Goal: Task Accomplishment & Management: Use online tool/utility

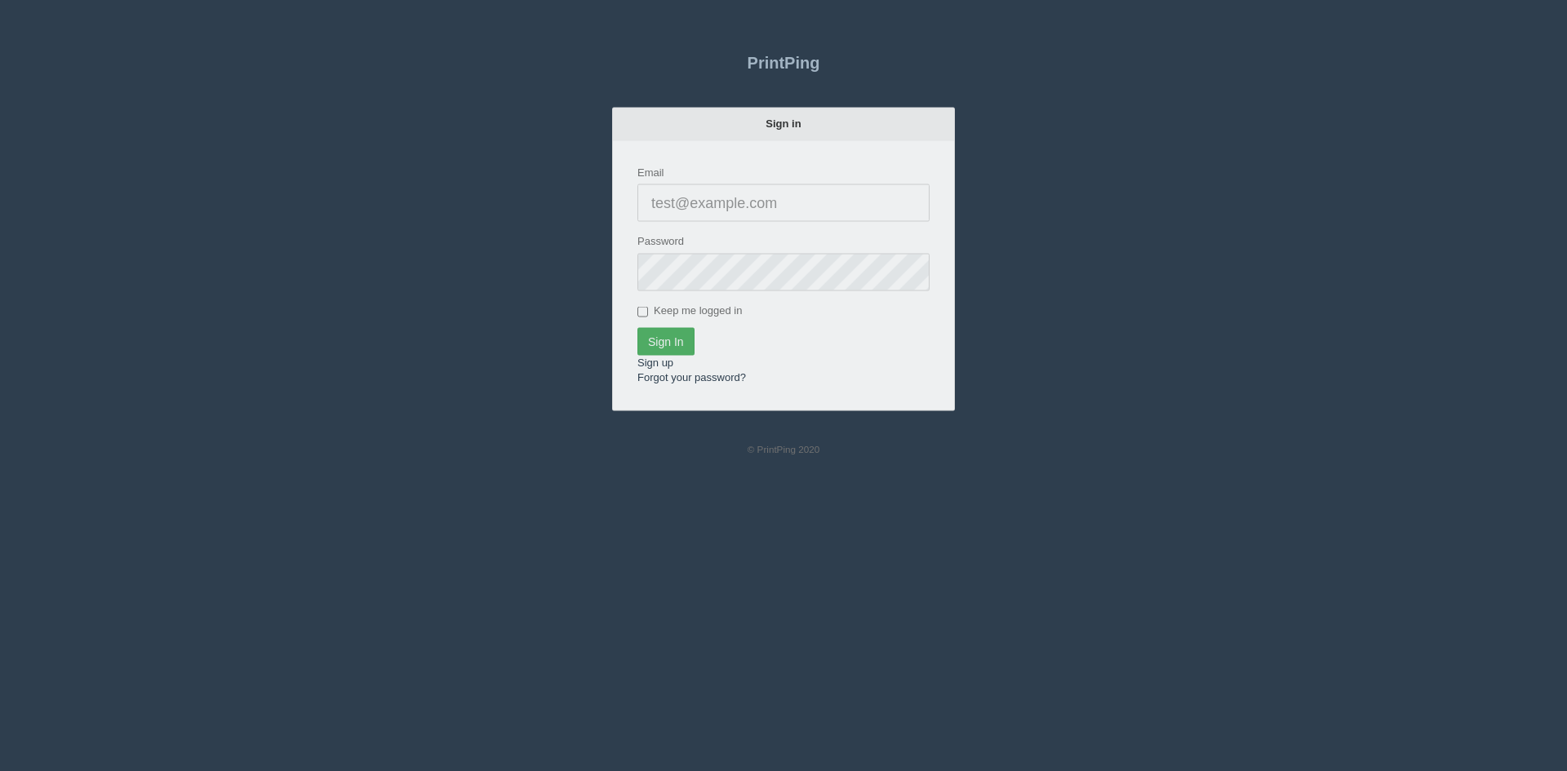
type input "[PERSON_NAME][EMAIL_ADDRESS][DOMAIN_NAME]"
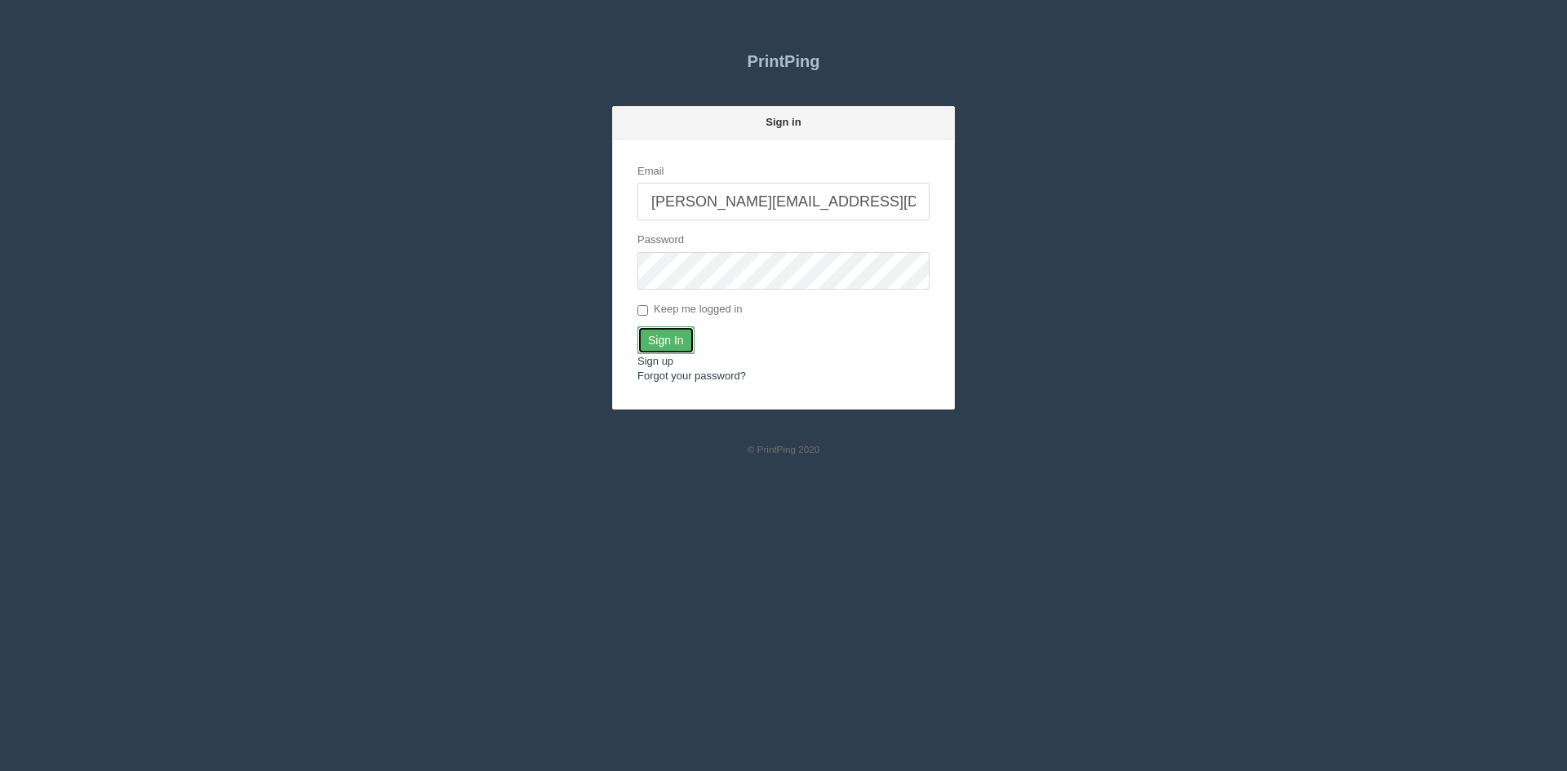
click at [665, 341] on input "Sign In" at bounding box center [666, 341] width 57 height 28
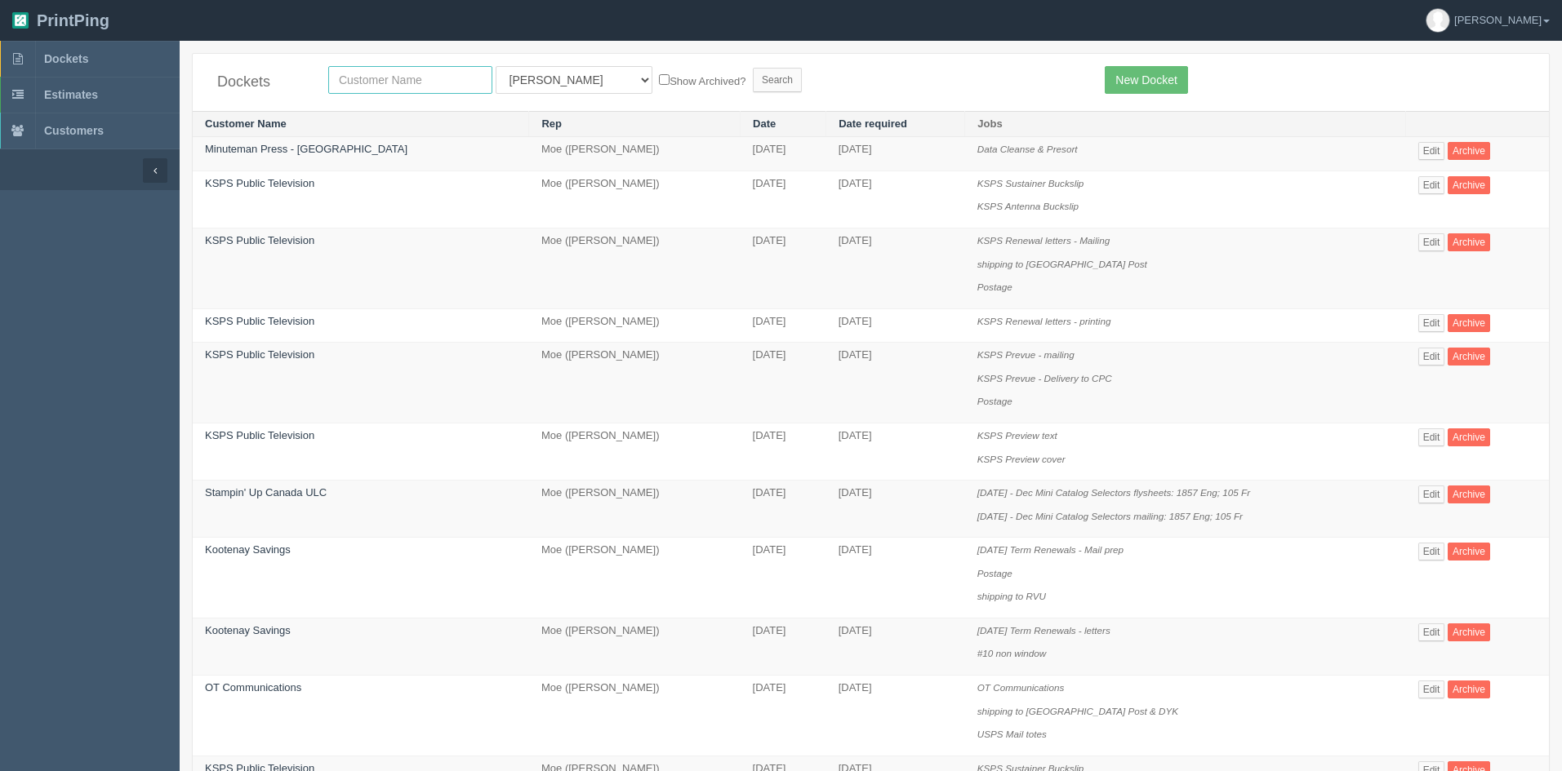
click at [405, 84] on input "text" at bounding box center [410, 80] width 164 height 28
type input "mad mon"
click at [563, 81] on select "All Users Ali Ali Test 1 Aly Amy Ankit Arif Brandon Dan France Greg Jim Mark Ma…" at bounding box center [574, 80] width 157 height 28
select select
click at [496, 66] on select "All Users Ali Ali Test 1 Aly Amy Ankit Arif Brandon Dan France Greg Jim Mark Ma…" at bounding box center [574, 80] width 157 height 28
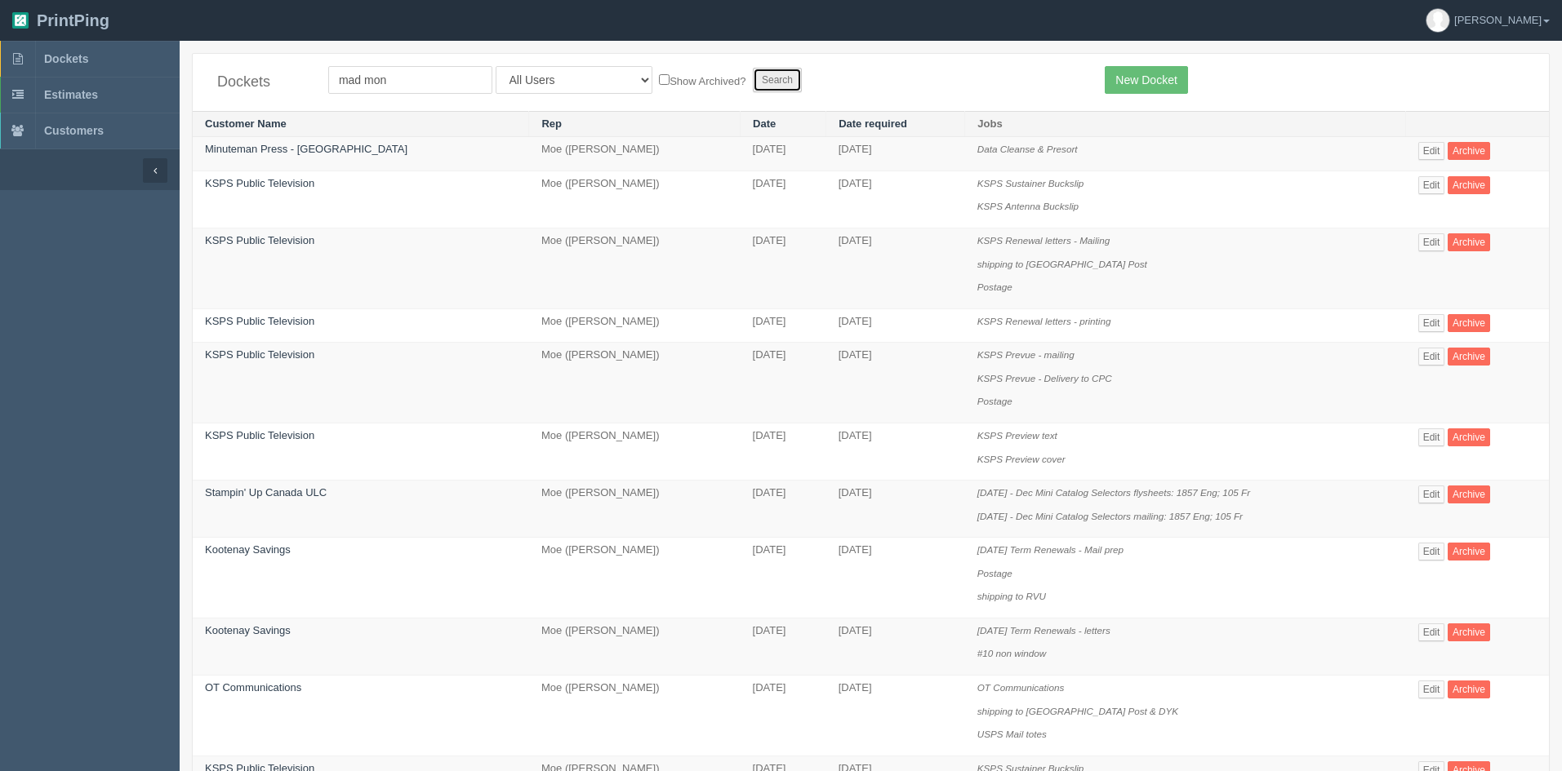
click at [753, 74] on input "Search" at bounding box center [777, 80] width 49 height 24
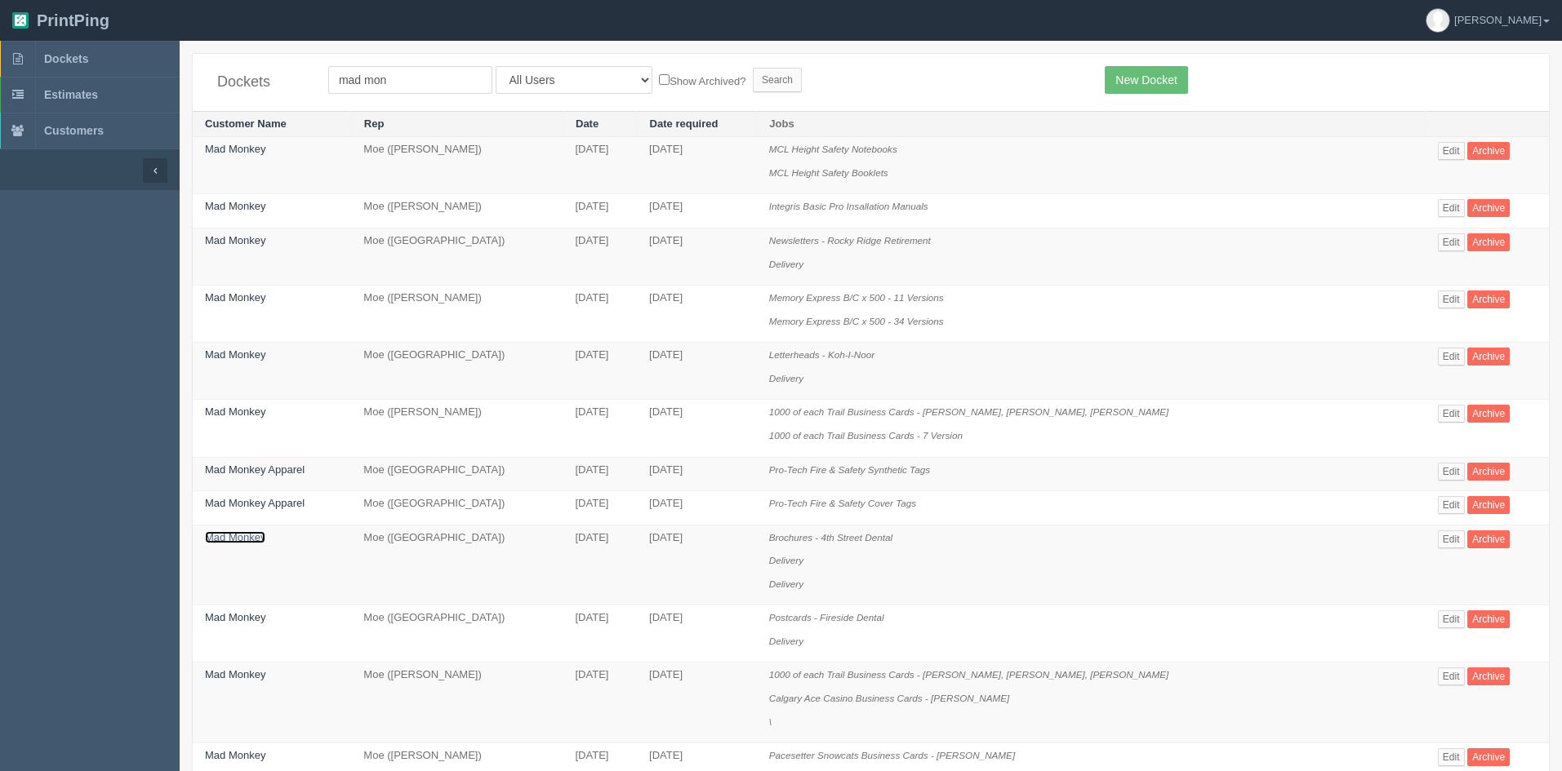
click at [246, 536] on link "Mad Monkey" at bounding box center [235, 537] width 60 height 12
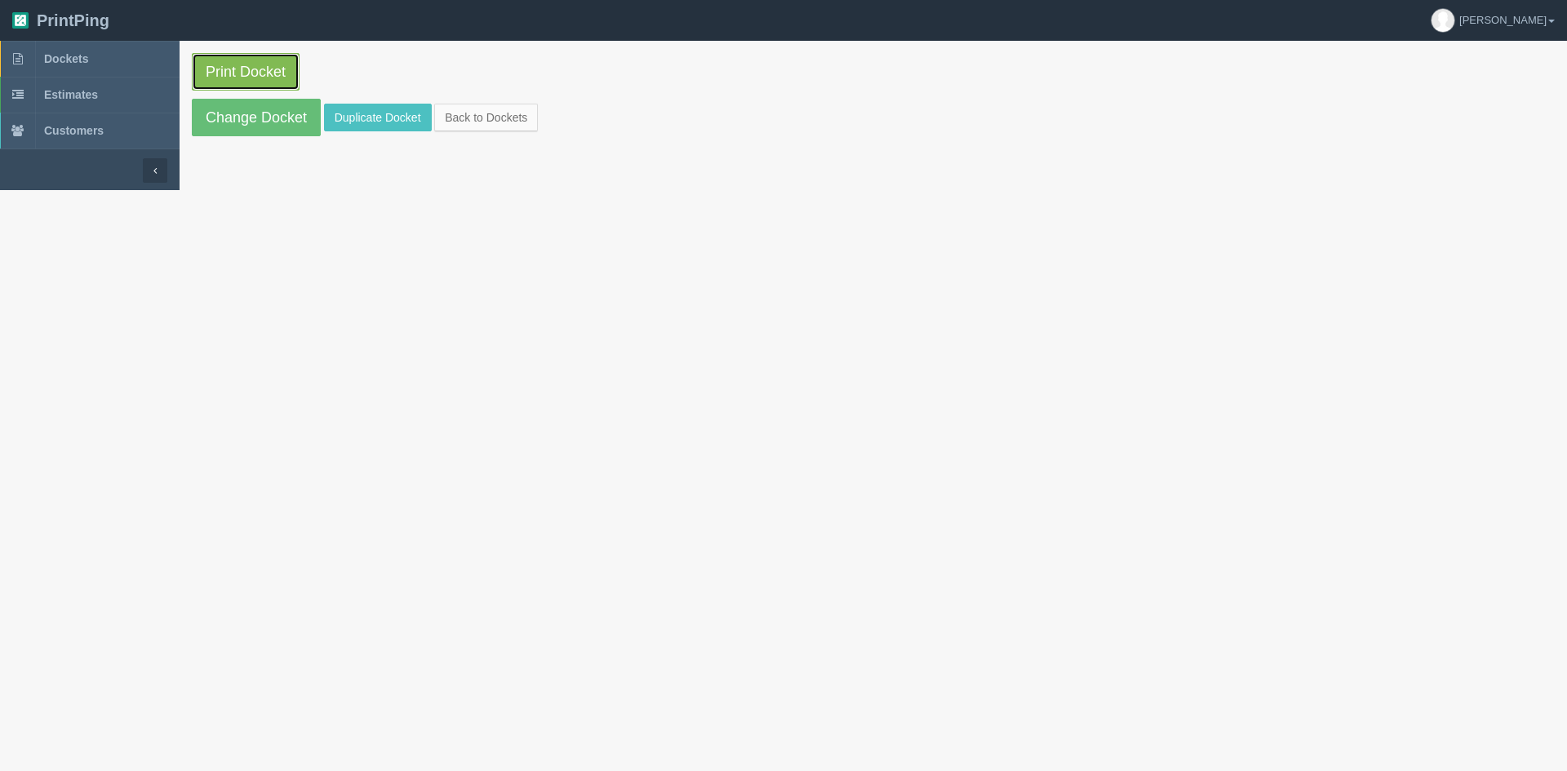
click at [241, 76] on link "Print Docket" at bounding box center [246, 72] width 108 height 38
